Goal: Find specific page/section: Find specific page/section

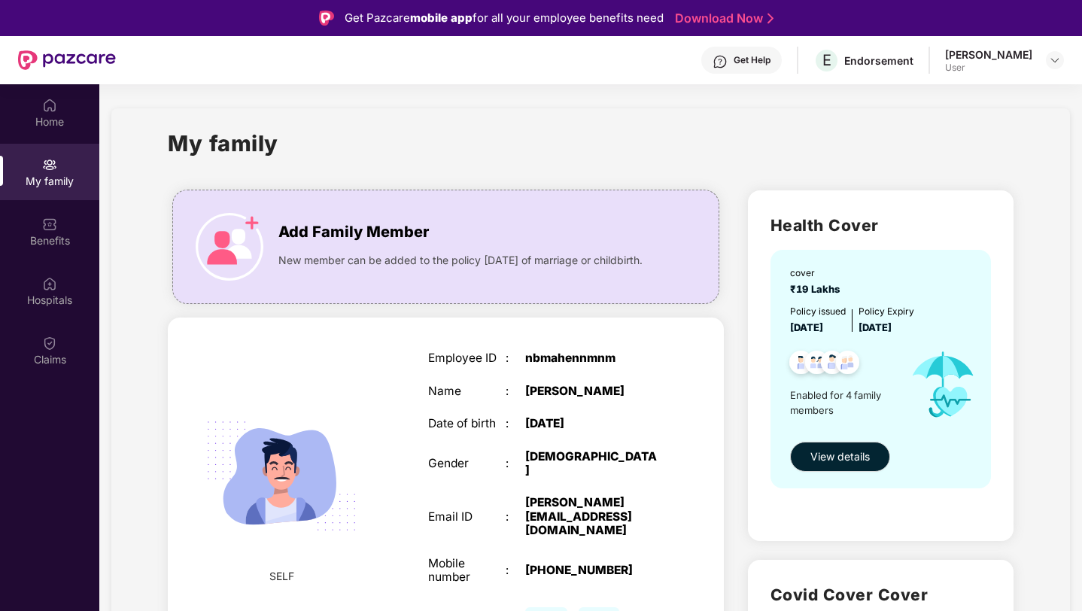
scroll to position [103, 0]
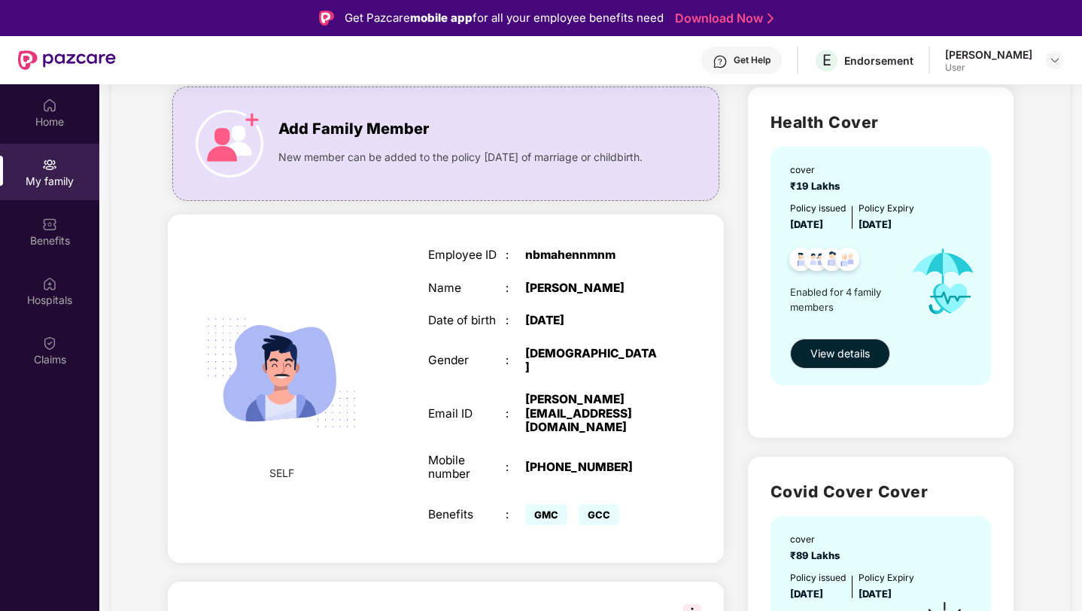
click at [568, 259] on div "nbmahennmnm" at bounding box center [592, 255] width 135 height 14
copy div "nbmahennmnm"
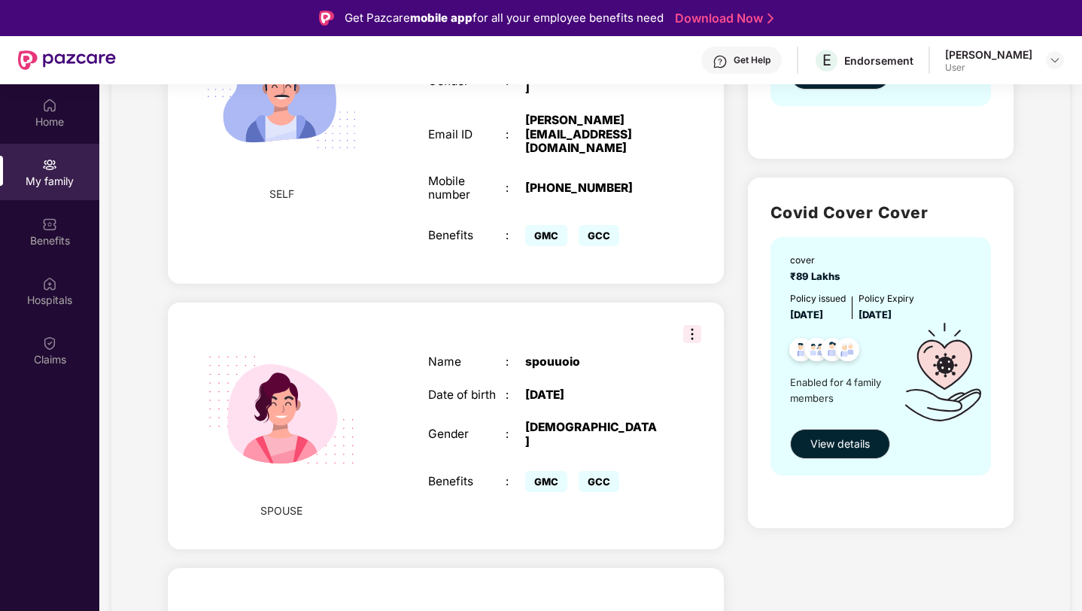
scroll to position [390, 0]
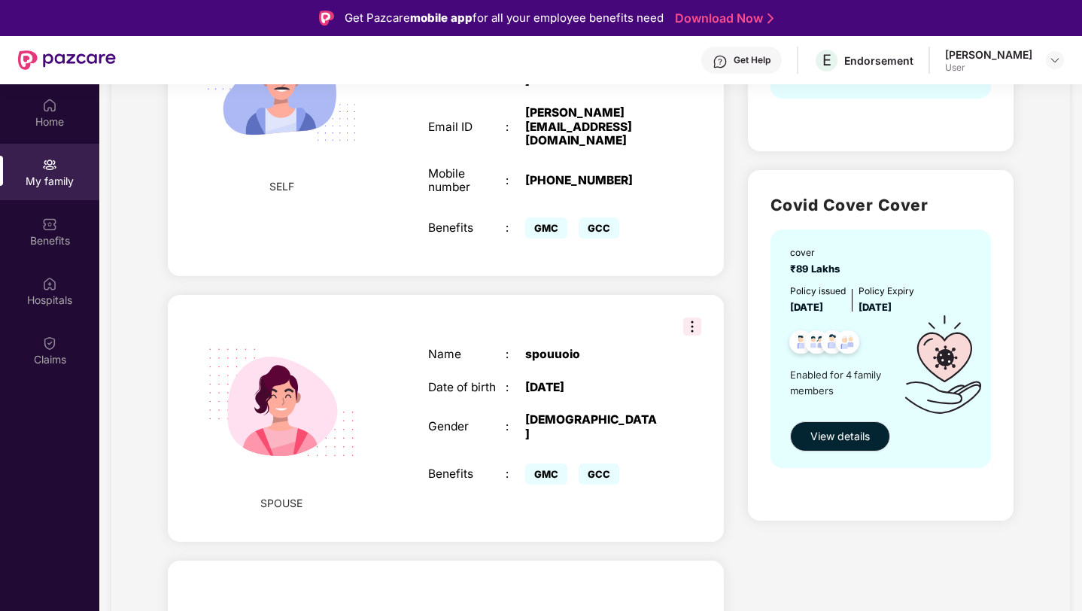
click at [538, 348] on div "spouuoio" at bounding box center [592, 355] width 135 height 14
copy div "spouuoio"
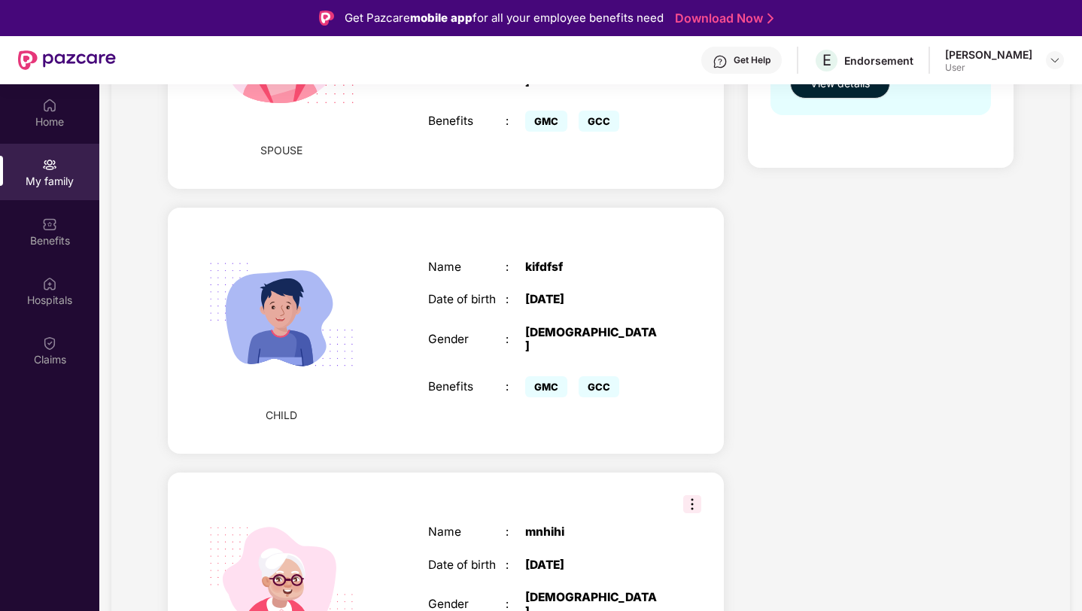
scroll to position [744, 0]
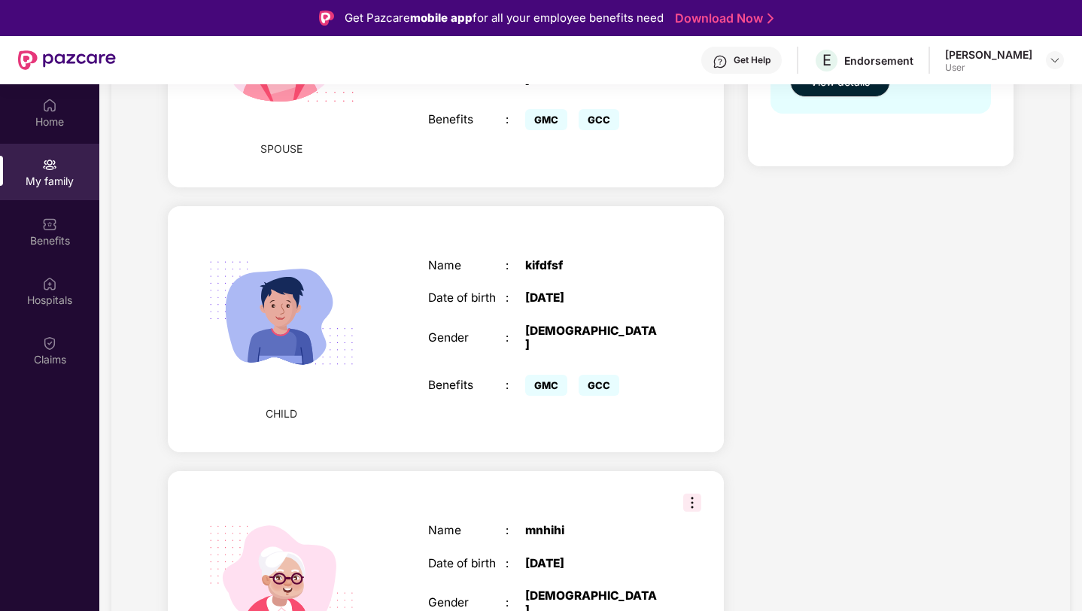
click at [535, 259] on div "kifdfsf" at bounding box center [592, 266] width 135 height 14
copy div "kifdfsf"
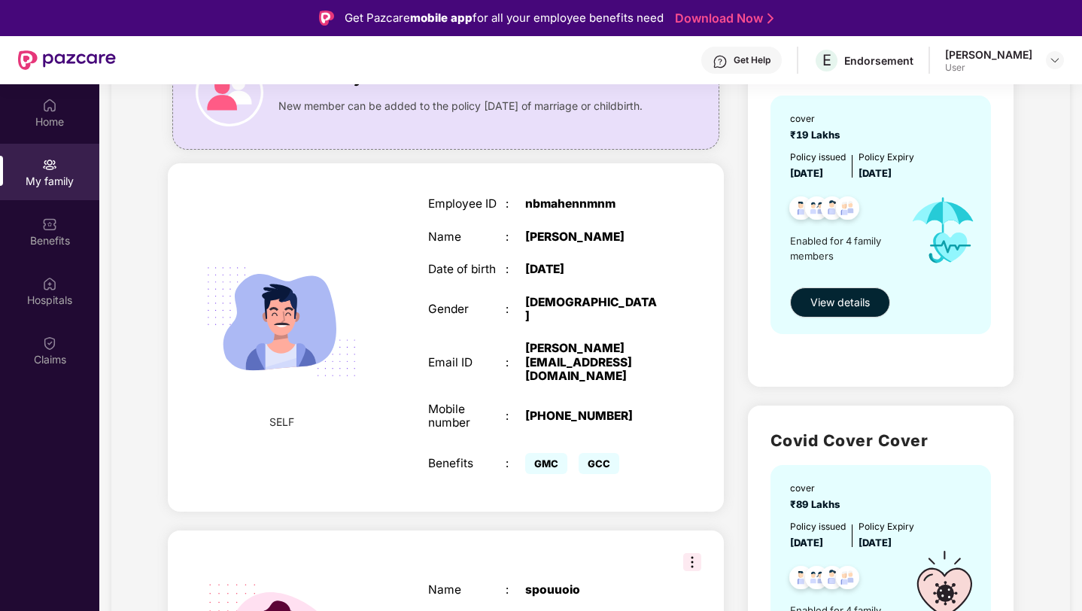
scroll to position [110, 0]
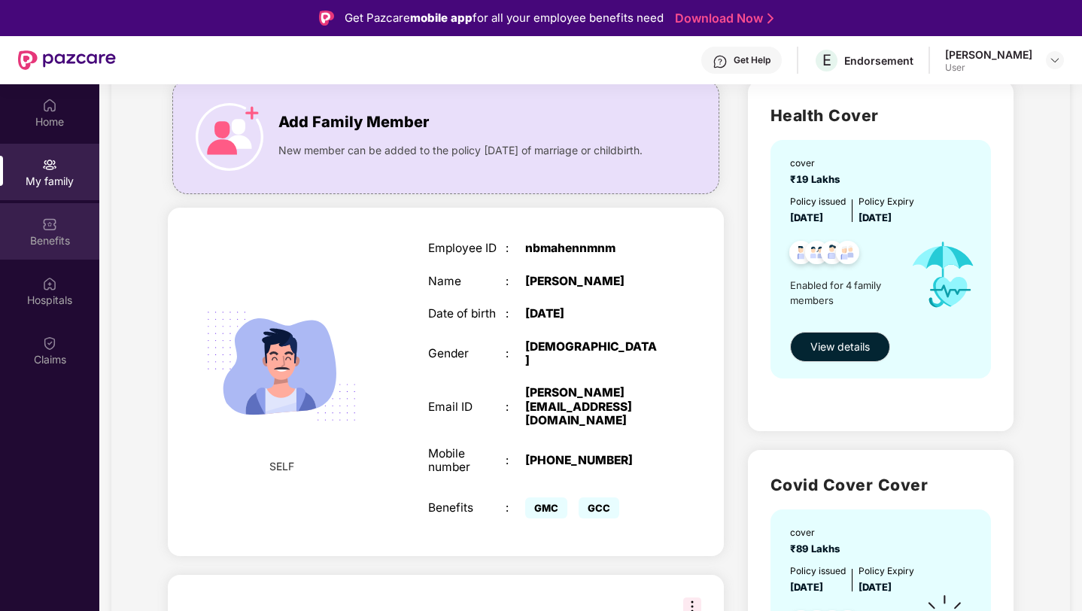
click at [62, 245] on div "Benefits" at bounding box center [49, 240] width 99 height 15
